Goal: Information Seeking & Learning: Learn about a topic

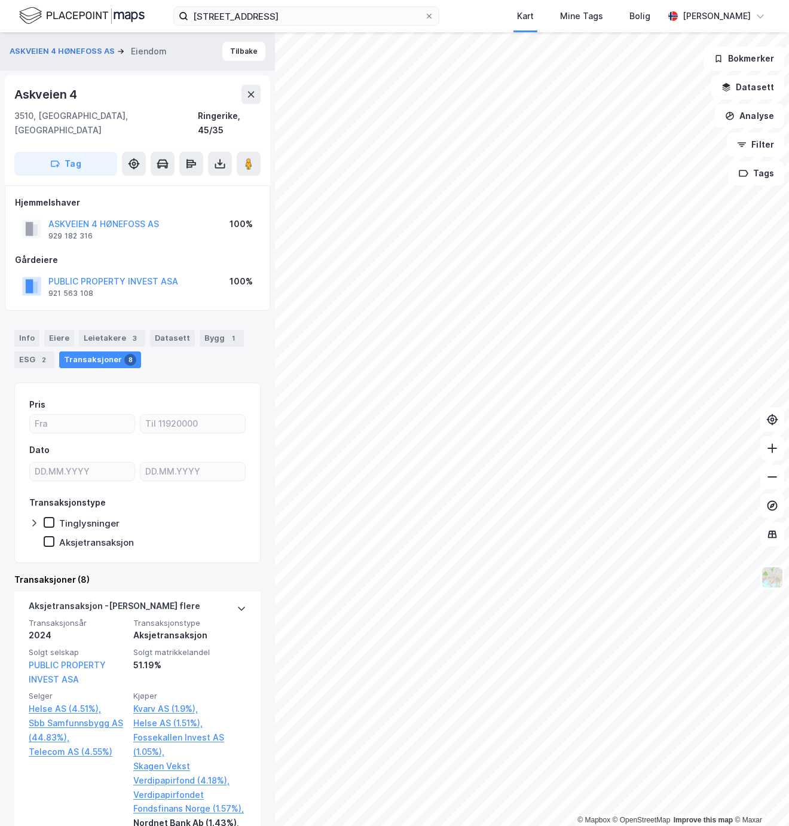
scroll to position [174, 0]
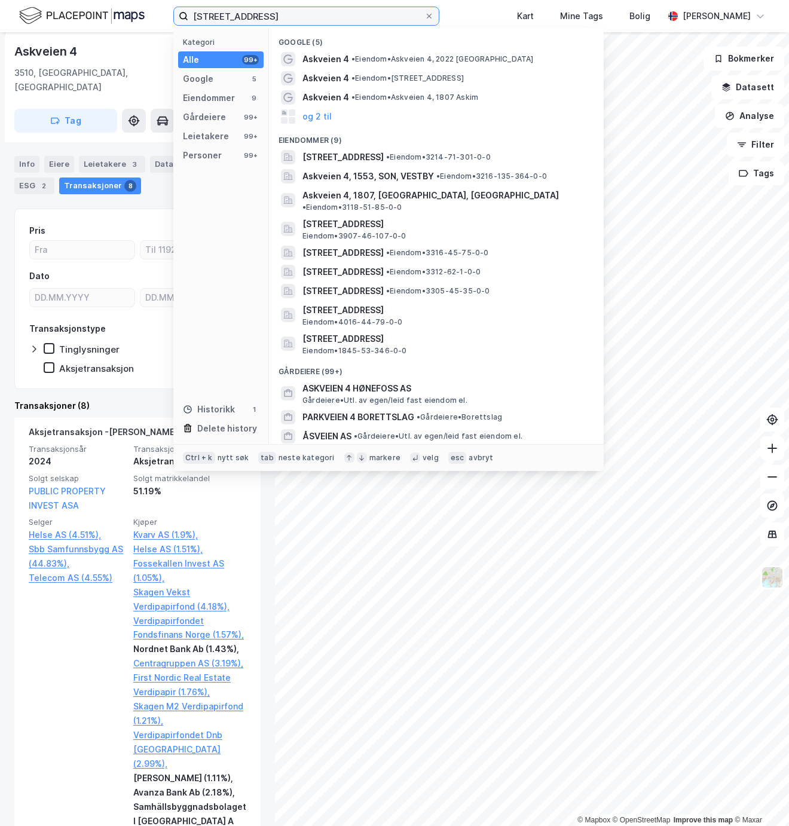
drag, startPoint x: 255, startPoint y: 11, endPoint x: 168, endPoint y: 10, distance: 87.3
click at [168, 10] on div "askveien 4 Kategori Alle 99+ Google 5 Eiendommer 9 Gårdeiere 99+ Leietakere 99+…" at bounding box center [394, 16] width 789 height 32
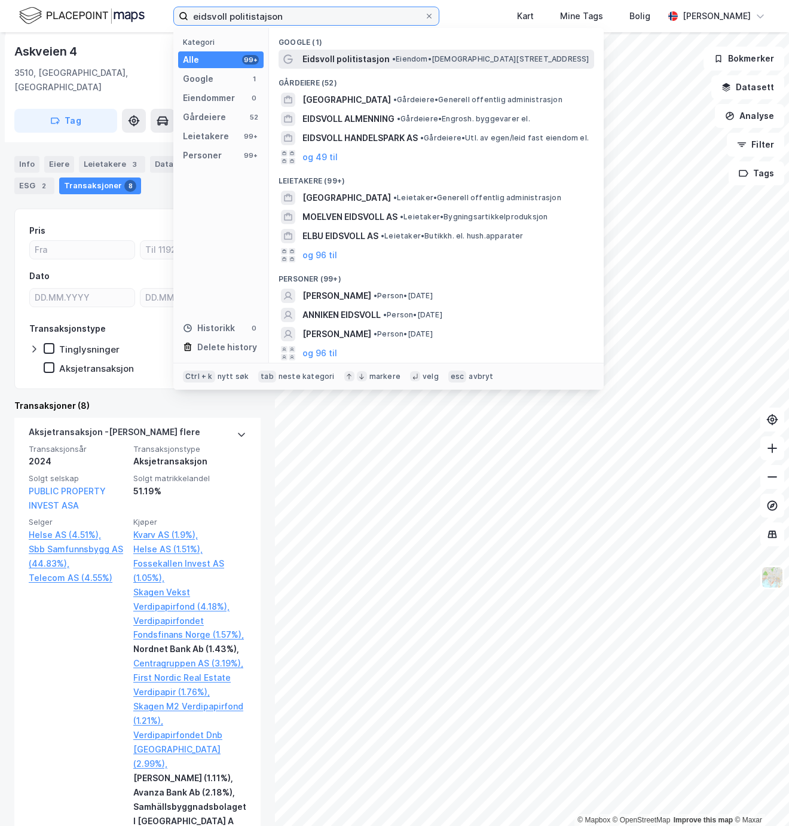
type input "eidsvoll politistajson"
click at [498, 66] on div "Eidsvoll politistasjon • Eiendom • [STREET_ADDRESS]" at bounding box center [437, 59] width 316 height 19
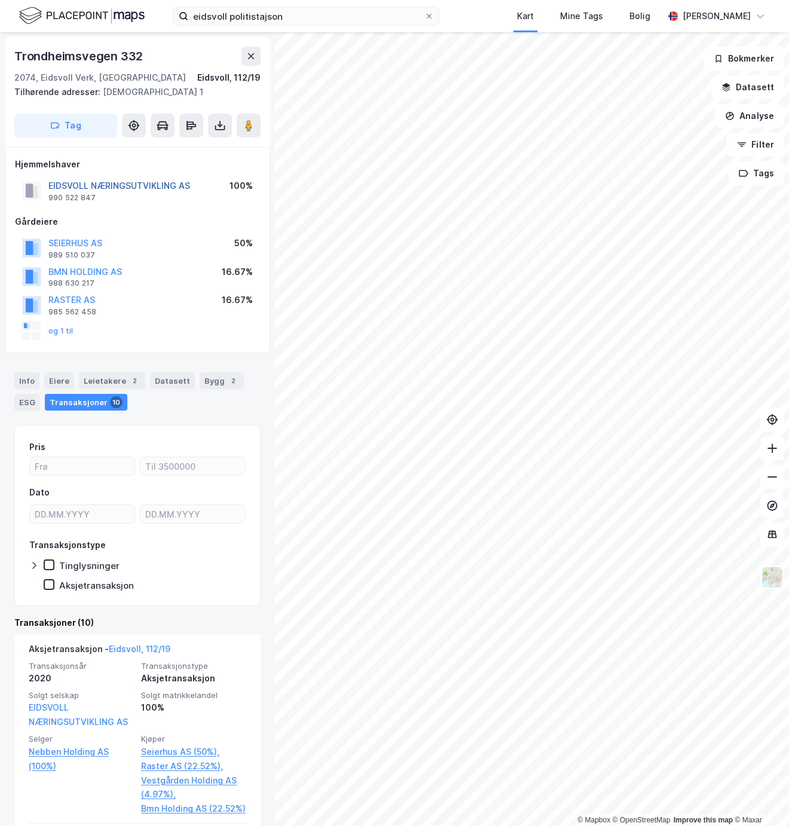
click at [0, 0] on button "EIDSVOLL NÆRINGSUTVIKLING AS" at bounding box center [0, 0] width 0 height 0
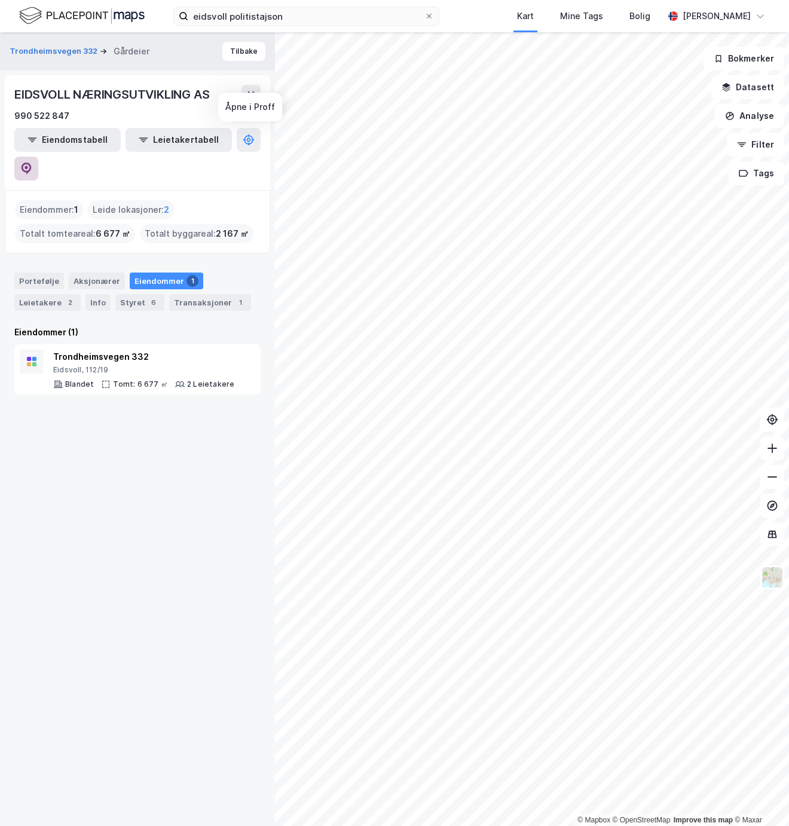
click at [32, 163] on icon at bounding box center [26, 169] width 12 height 12
